Goal: Find contact information: Find contact information

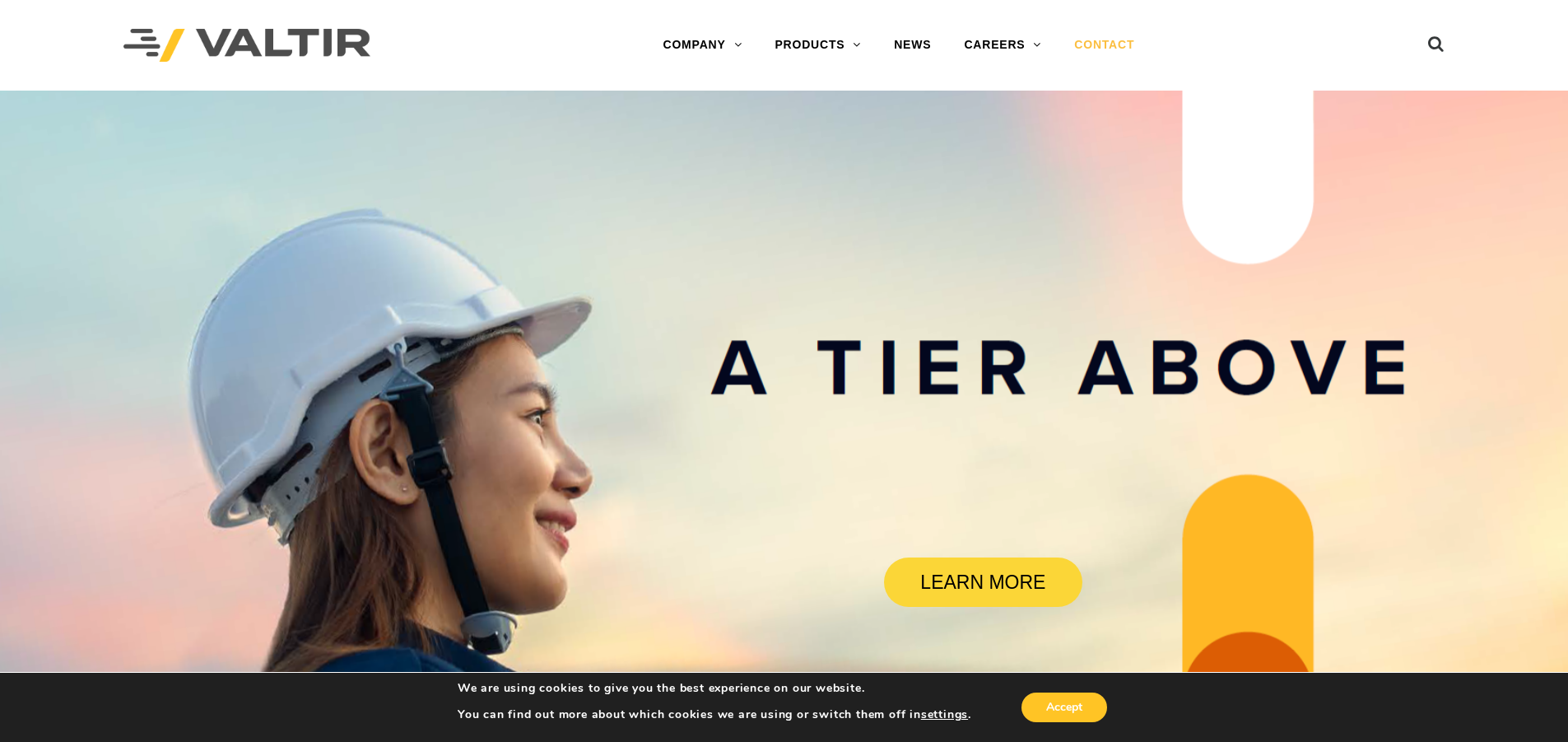
click at [1121, 36] on link "CONTACT" at bounding box center [1104, 45] width 93 height 33
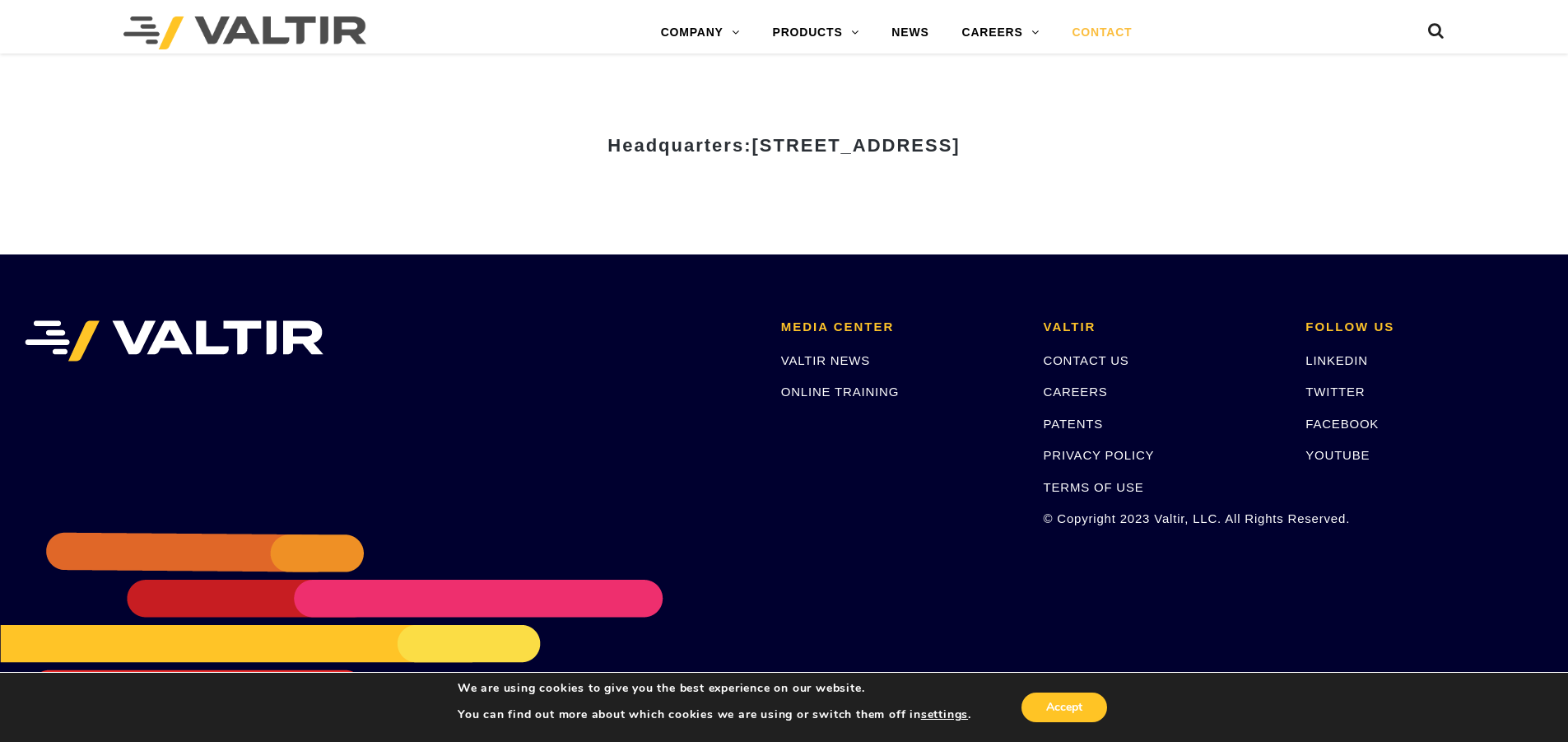
scroll to position [2302, 0]
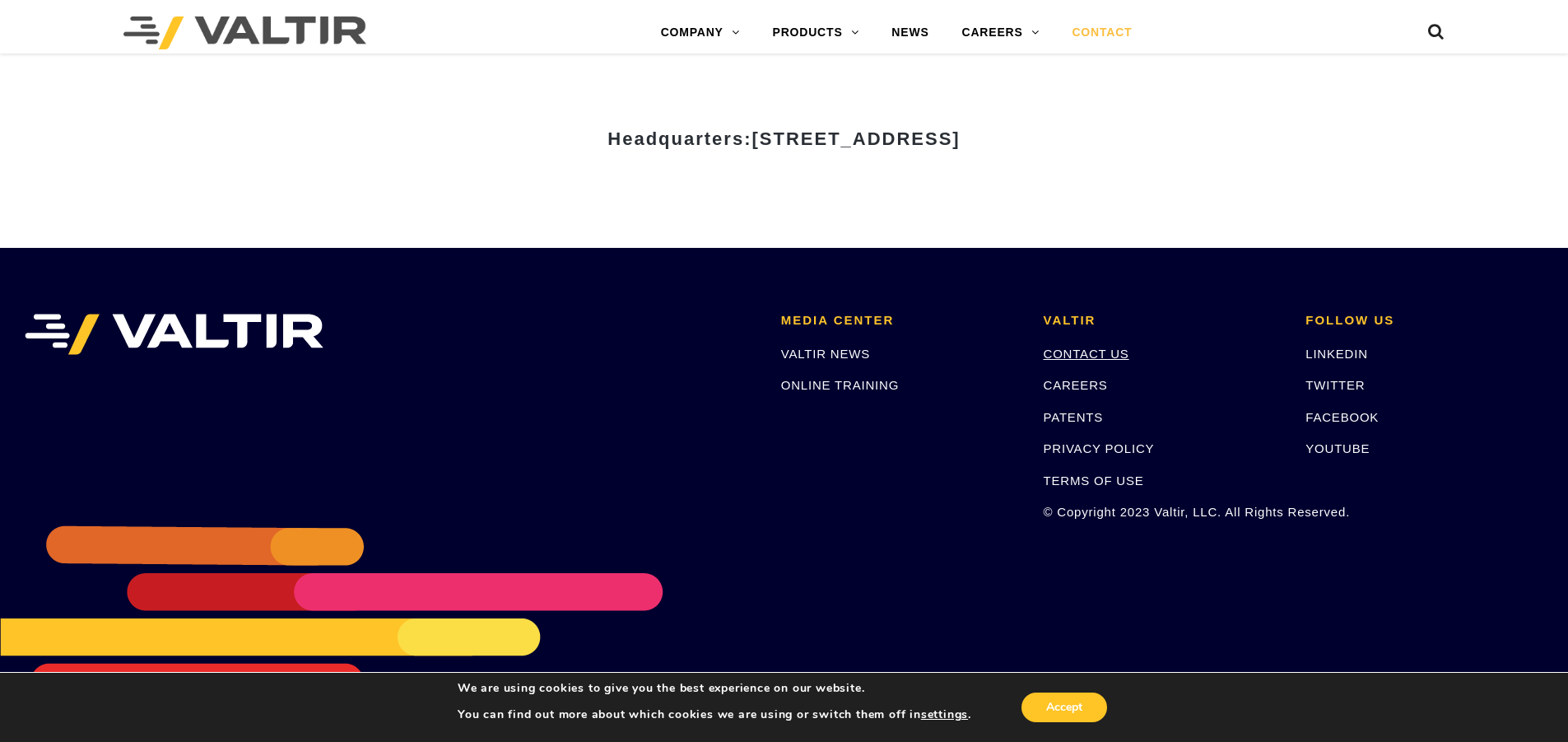
click at [1085, 358] on link "CONTACT US" at bounding box center [1087, 353] width 86 height 14
